Goal: Information Seeking & Learning: Check status

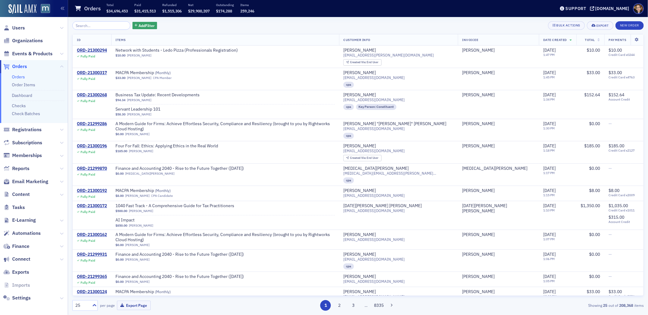
click at [15, 65] on span "Orders" at bounding box center [19, 66] width 15 height 7
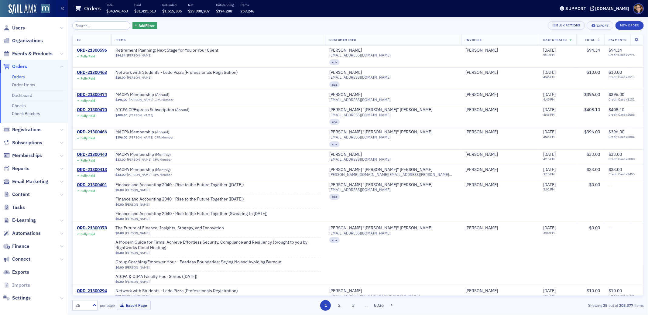
click at [36, 57] on span "Events & Products" at bounding box center [34, 53] width 68 height 13
click at [37, 54] on span "Events & Products" at bounding box center [32, 53] width 40 height 7
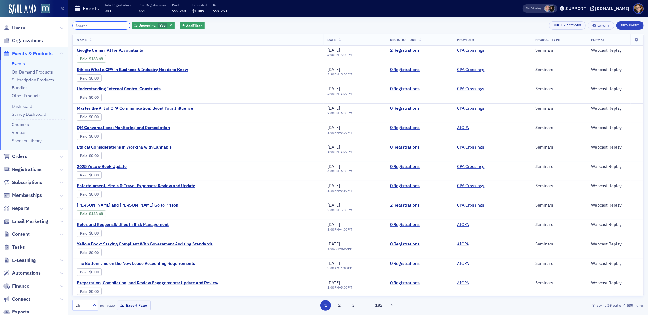
click at [100, 25] on input "search" at bounding box center [101, 25] width 58 height 9
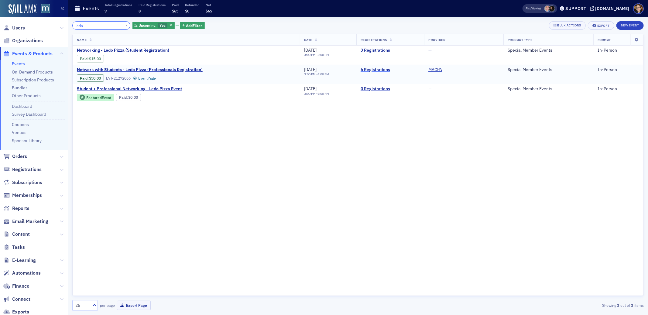
type input "ledo"
click at [372, 69] on link "6 Registrations" at bounding box center [390, 69] width 59 height 5
